Goal: Check status: Check status

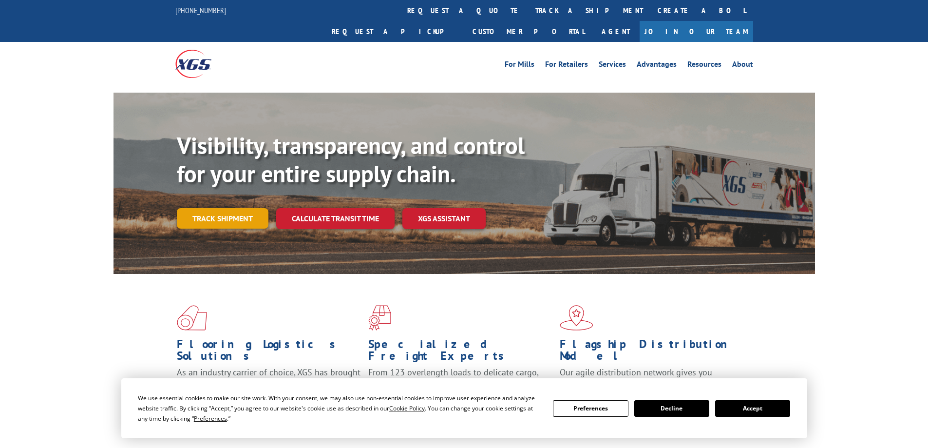
click at [217, 208] on link "Track shipment" at bounding box center [223, 218] width 92 height 20
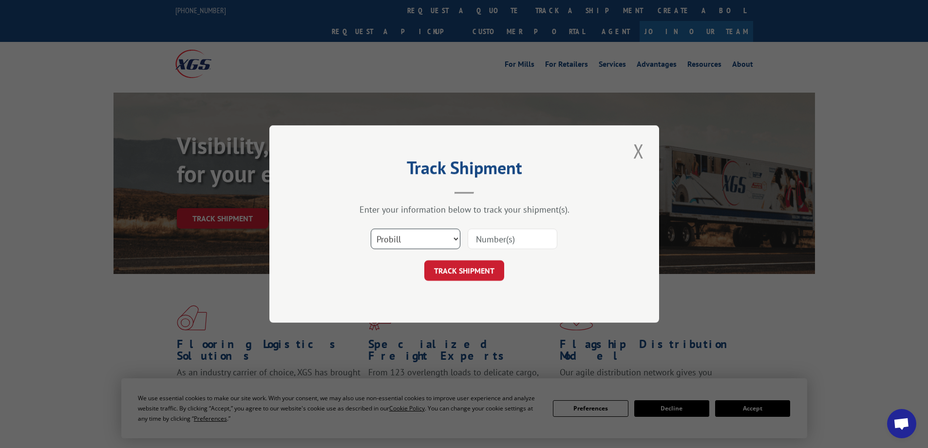
click at [452, 236] on select "Select category... Probill BOL PO" at bounding box center [416, 239] width 90 height 20
select select "bol"
click at [371, 229] on select "Select category... Probill BOL PO" at bounding box center [416, 239] width 90 height 20
click at [481, 237] on input at bounding box center [513, 239] width 90 height 20
paste input "5953234"
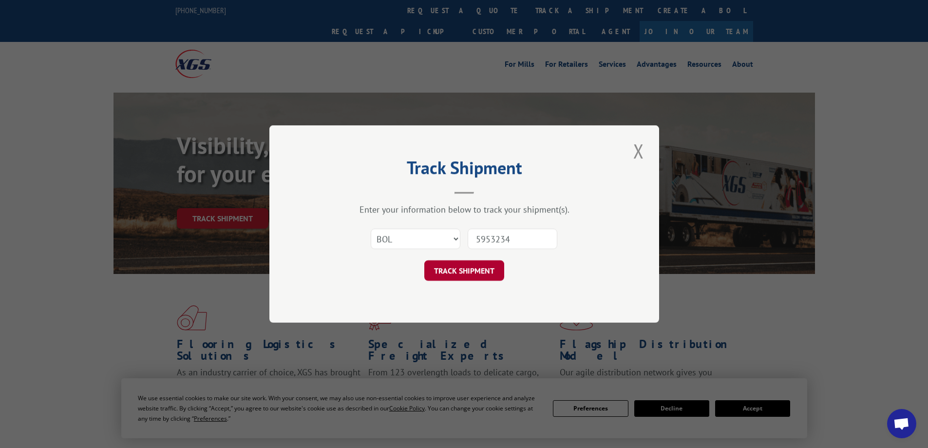
type input "5953234"
click at [473, 268] on button "TRACK SHIPMENT" at bounding box center [464, 270] width 80 height 20
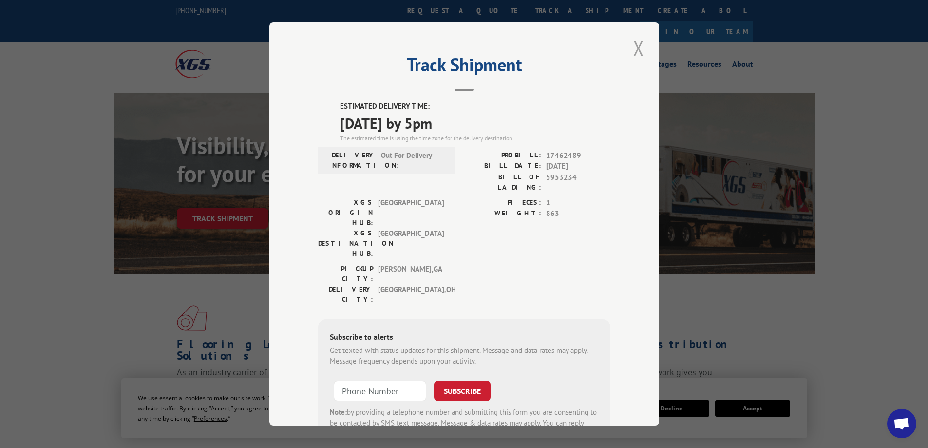
click at [634, 44] on button "Close modal" at bounding box center [639, 48] width 17 height 27
